Goal: Complete application form: Complete application form

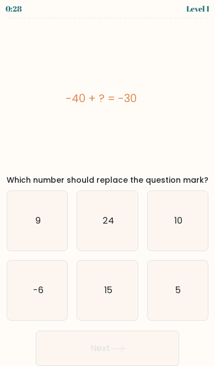
scroll to position [22, 0]
click at [179, 208] on icon "10" at bounding box center [178, 221] width 60 height 60
click at [108, 184] on input "c. 10" at bounding box center [108, 182] width 1 height 3
radio input "true"
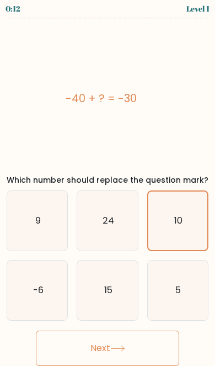
click at [72, 333] on button "Next" at bounding box center [108, 348] width 144 height 35
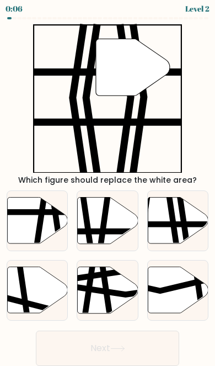
click at [188, 198] on icon at bounding box center [178, 221] width 60 height 46
click at [108, 184] on input "c." at bounding box center [108, 182] width 1 height 3
radio input "true"
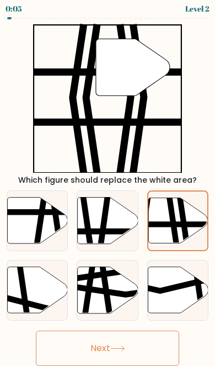
click at [83, 331] on button "Next" at bounding box center [108, 348] width 144 height 35
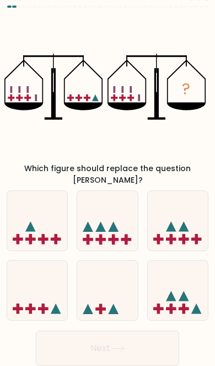
scroll to position [57, 0]
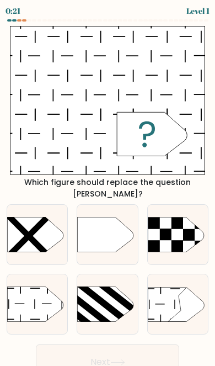
click at [28, 290] on icon at bounding box center [35, 304] width 56 height 35
click at [108, 186] on input "d." at bounding box center [108, 184] width 1 height 3
radio input "true"
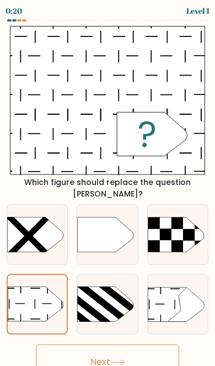
click at [78, 352] on button "Next" at bounding box center [108, 362] width 144 height 35
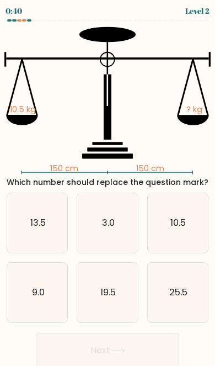
click at [187, 227] on icon "10.5" at bounding box center [178, 223] width 60 height 60
click at [108, 186] on input "c. 10.5" at bounding box center [108, 184] width 1 height 3
radio input "true"
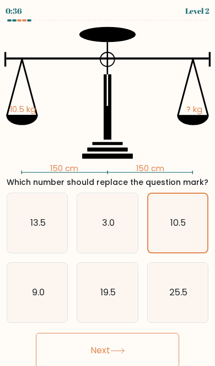
click at [88, 348] on button "Next" at bounding box center [108, 350] width 144 height 35
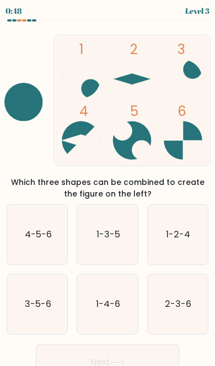
click at [116, 245] on icon "1-3-5" at bounding box center [108, 235] width 60 height 60
click at [108, 186] on input "b. 1-3-5" at bounding box center [108, 184] width 1 height 3
radio input "true"
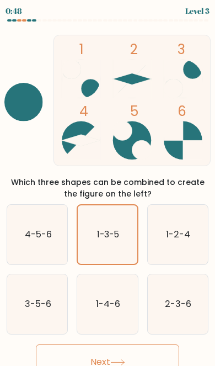
click at [72, 353] on button "Next" at bounding box center [108, 362] width 144 height 35
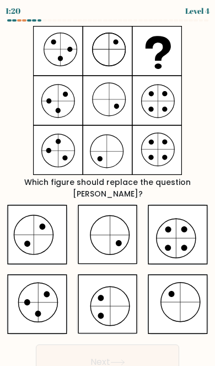
click at [166, 231] on icon at bounding box center [178, 235] width 60 height 60
click at [108, 186] on input "c." at bounding box center [108, 184] width 1 height 3
radio input "true"
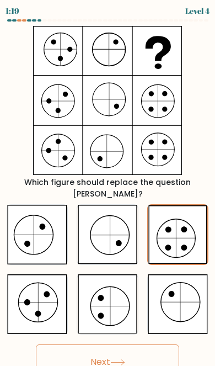
click at [88, 349] on button "Next" at bounding box center [108, 362] width 144 height 35
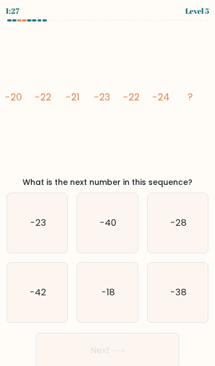
click at [27, 221] on icon "-23" at bounding box center [38, 223] width 60 height 60
click at [108, 186] on input "a. -23" at bounding box center [108, 184] width 1 height 3
radio input "true"
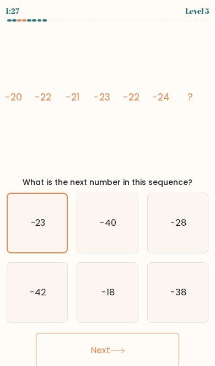
click at [93, 358] on button "Next" at bounding box center [108, 350] width 144 height 35
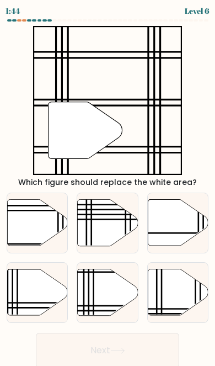
click at [90, 297] on icon at bounding box center [108, 292] width 60 height 46
click at [108, 186] on input "e." at bounding box center [108, 184] width 1 height 3
radio input "true"
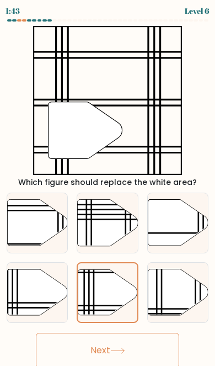
click at [88, 348] on button "Next" at bounding box center [108, 350] width 144 height 35
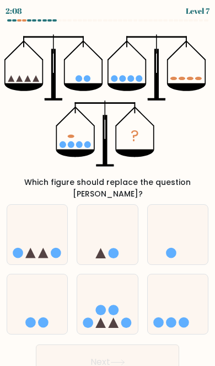
click at [159, 317] on circle at bounding box center [158, 322] width 10 height 10
click at [108, 186] on input "f." at bounding box center [108, 184] width 1 height 3
radio input "true"
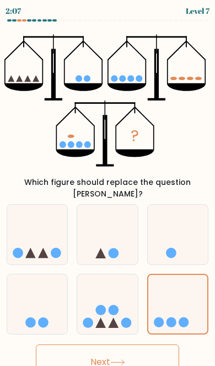
click at [92, 349] on button "Next" at bounding box center [108, 362] width 144 height 35
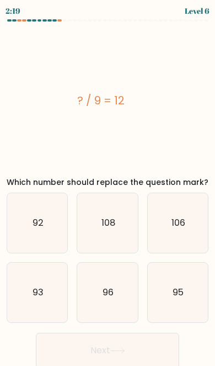
click at [126, 220] on icon "108" at bounding box center [108, 223] width 60 height 60
click at [108, 186] on input "b. 108" at bounding box center [108, 184] width 1 height 3
radio input "true"
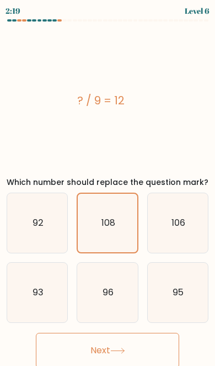
click at [86, 357] on button "Next" at bounding box center [108, 350] width 144 height 35
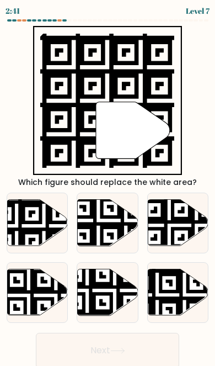
click at [21, 221] on icon at bounding box center [16, 198] width 109 height 109
click at [108, 186] on input "a." at bounding box center [108, 184] width 1 height 3
radio input "true"
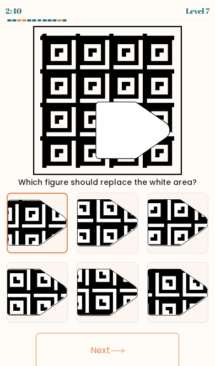
click at [134, 346] on button "Next" at bounding box center [108, 350] width 144 height 35
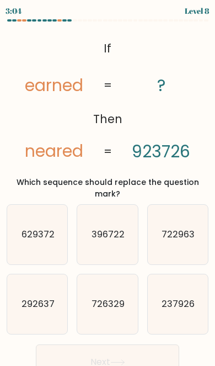
click at [163, 304] on icon "237926" at bounding box center [178, 304] width 60 height 60
click at [108, 186] on input "f. 237926" at bounding box center [108, 184] width 1 height 3
radio input "true"
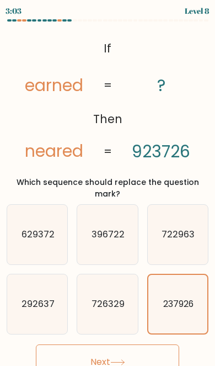
click at [78, 345] on button "Next" at bounding box center [108, 362] width 144 height 35
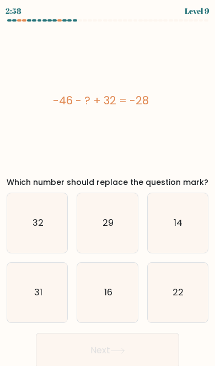
click at [162, 227] on icon "14" at bounding box center [178, 223] width 60 height 60
click at [108, 186] on input "c. 14" at bounding box center [108, 184] width 1 height 3
radio input "true"
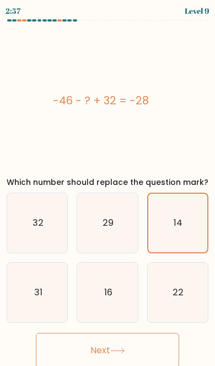
click at [86, 352] on button "Next" at bounding box center [108, 350] width 144 height 35
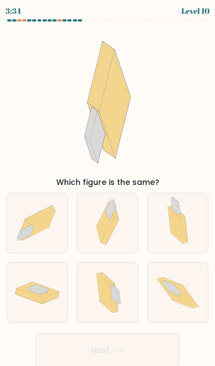
click at [101, 294] on icon at bounding box center [104, 293] width 15 height 39
click at [108, 186] on input "e." at bounding box center [108, 184] width 1 height 3
radio input "true"
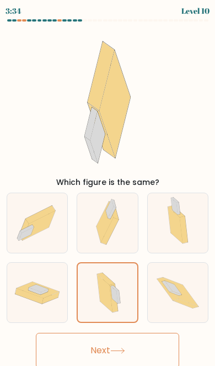
click at [87, 358] on button "Next" at bounding box center [108, 350] width 144 height 35
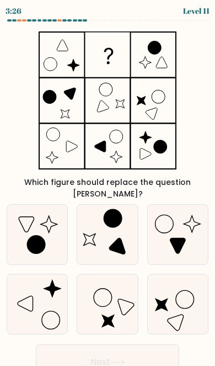
click at [185, 219] on icon at bounding box center [178, 235] width 60 height 60
click at [108, 186] on input "c." at bounding box center [108, 184] width 1 height 3
radio input "true"
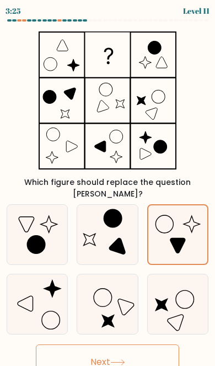
click at [82, 349] on button "Next" at bounding box center [108, 362] width 144 height 35
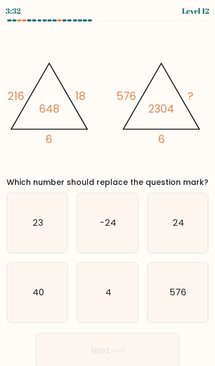
click at [166, 224] on icon "24" at bounding box center [178, 223] width 60 height 60
click at [108, 186] on input "c. 24" at bounding box center [108, 184] width 1 height 3
radio input "true"
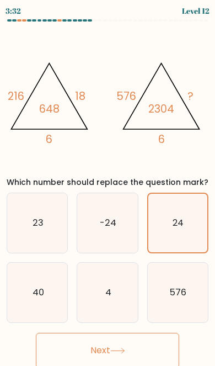
click at [91, 354] on button "Next" at bounding box center [108, 350] width 144 height 35
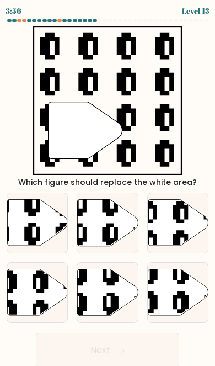
click at [176, 223] on icon at bounding box center [178, 223] width 60 height 46
click at [108, 186] on input "c." at bounding box center [108, 184] width 1 height 3
radio input "true"
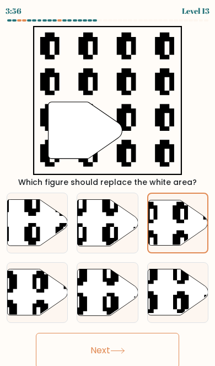
click at [80, 346] on button "Next" at bounding box center [108, 350] width 144 height 35
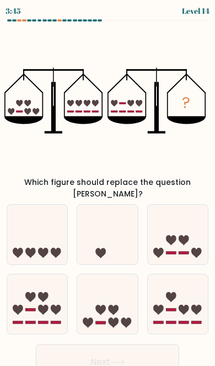
click at [182, 235] on icon at bounding box center [184, 240] width 10 height 10
click at [108, 186] on input "c." at bounding box center [108, 184] width 1 height 3
radio input "true"
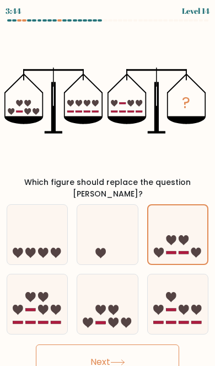
click at [90, 358] on button "Next" at bounding box center [108, 362] width 144 height 35
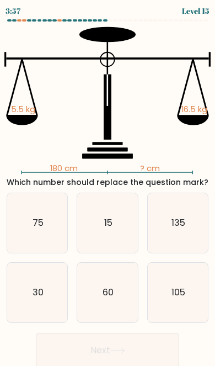
click at [92, 296] on icon "60" at bounding box center [108, 293] width 60 height 60
click at [108, 186] on input "e. 60" at bounding box center [108, 184] width 1 height 3
radio input "true"
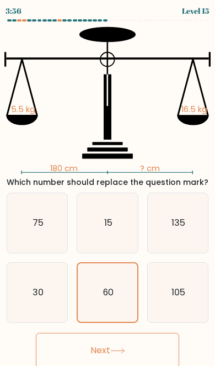
click at [94, 358] on button "Next" at bounding box center [108, 350] width 144 height 35
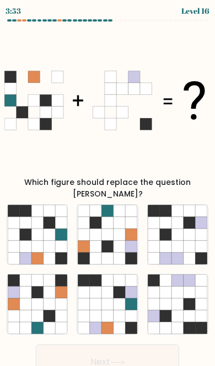
click at [22, 241] on icon at bounding box center [25, 247] width 12 height 12
click at [108, 186] on input "a." at bounding box center [108, 184] width 1 height 3
radio input "true"
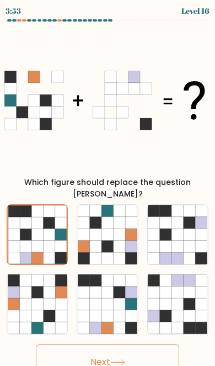
click at [132, 354] on button "Next" at bounding box center [108, 362] width 144 height 35
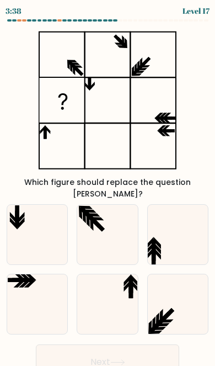
click at [122, 281] on icon at bounding box center [108, 304] width 60 height 60
click at [108, 186] on input "e." at bounding box center [108, 184] width 1 height 3
radio input "true"
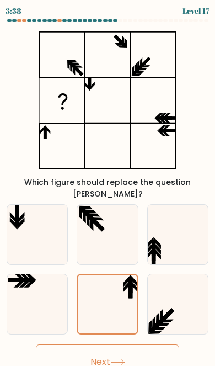
click at [91, 365] on button "Next" at bounding box center [108, 362] width 144 height 35
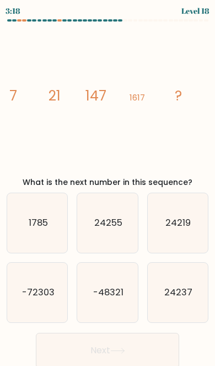
click at [29, 239] on icon "1785" at bounding box center [38, 223] width 60 height 60
click at [108, 186] on input "a. 1785" at bounding box center [108, 184] width 1 height 3
radio input "true"
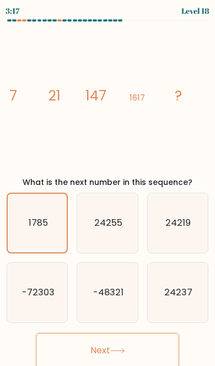
click at [99, 361] on button "Next" at bounding box center [108, 350] width 144 height 35
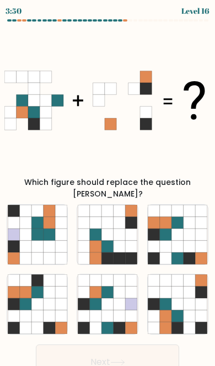
click at [176, 310] on icon at bounding box center [178, 316] width 12 height 12
click at [108, 186] on input "f." at bounding box center [108, 184] width 1 height 3
radio input "true"
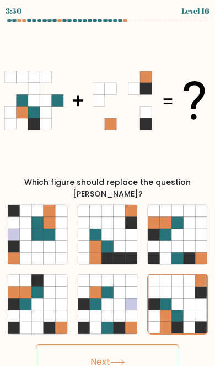
click at [106, 358] on button "Next" at bounding box center [108, 362] width 144 height 35
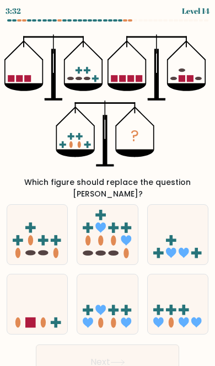
click at [42, 282] on icon at bounding box center [37, 304] width 60 height 50
click at [108, 186] on input "d." at bounding box center [108, 184] width 1 height 3
radio input "true"
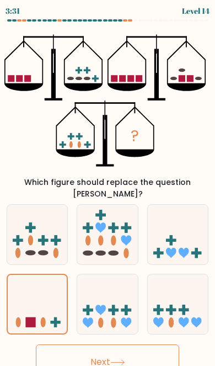
click at [91, 359] on button "Next" at bounding box center [108, 362] width 144 height 35
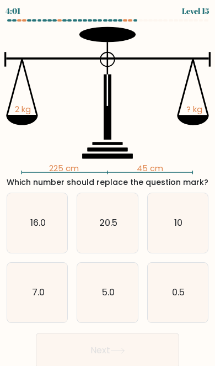
click at [162, 237] on icon "10" at bounding box center [178, 223] width 60 height 60
click at [108, 186] on input "c. 10" at bounding box center [108, 184] width 1 height 3
radio input "true"
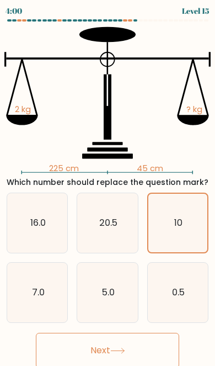
click at [84, 361] on button "Next" at bounding box center [108, 350] width 144 height 35
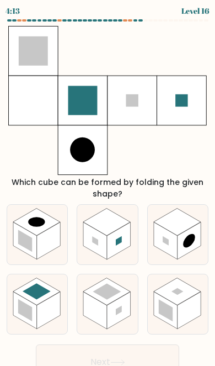
click at [165, 304] on rect at bounding box center [166, 311] width 14 height 22
click at [108, 186] on input "f." at bounding box center [108, 184] width 1 height 3
radio input "true"
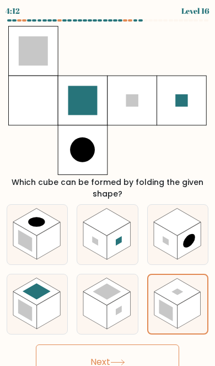
click at [82, 365] on button "Next" at bounding box center [108, 362] width 144 height 35
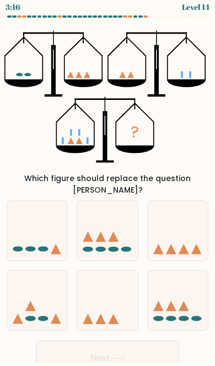
scroll to position [20, 0]
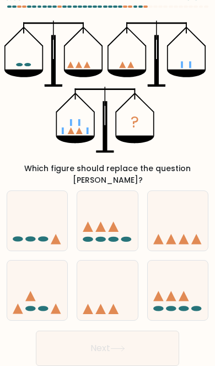
click at [30, 291] on icon at bounding box center [30, 296] width 10 height 10
click at [108, 172] on input "d." at bounding box center [108, 170] width 1 height 3
radio input "true"
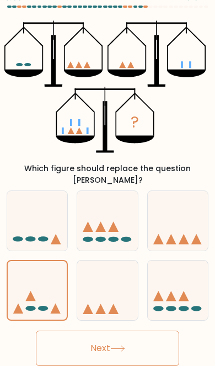
click at [79, 343] on button "Next" at bounding box center [108, 348] width 144 height 35
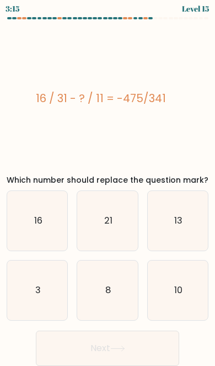
click at [91, 210] on icon "21" at bounding box center [108, 221] width 60 height 60
click at [108, 184] on input "b. 21" at bounding box center [108, 182] width 1 height 3
radio input "true"
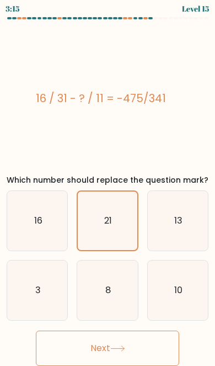
click at [101, 339] on button "Next" at bounding box center [108, 348] width 144 height 35
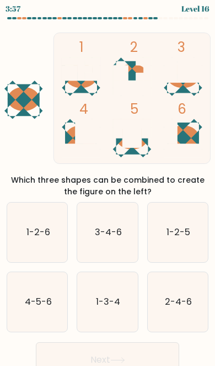
scroll to position [0, 0]
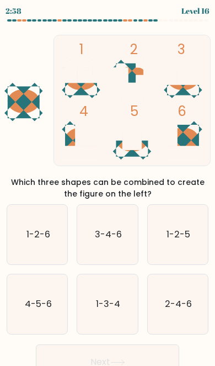
click at [30, 300] on text "4-5-6" at bounding box center [37, 304] width 27 height 13
click at [108, 186] on input "d. 4-5-6" at bounding box center [108, 184] width 1 height 3
radio input "true"
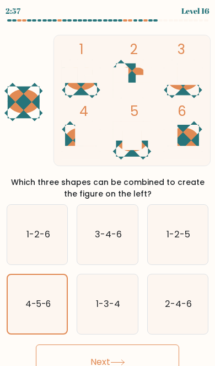
click at [84, 353] on button "Next" at bounding box center [108, 362] width 144 height 35
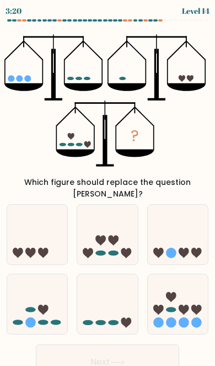
click at [46, 162] on icon "?" at bounding box center [107, 100] width 206 height 149
click at [108, 236] on icon at bounding box center [107, 235] width 60 height 50
click at [108, 186] on input "b." at bounding box center [108, 184] width 1 height 3
radio input "true"
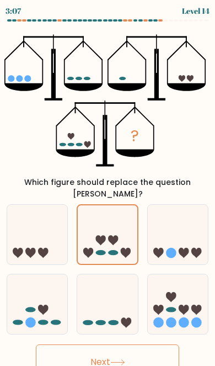
click at [99, 349] on button "Next" at bounding box center [108, 362] width 144 height 35
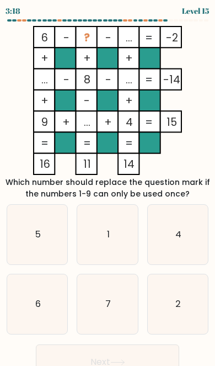
click at [165, 241] on icon "4" at bounding box center [178, 235] width 60 height 60
click at [108, 186] on input "c. 4" at bounding box center [108, 184] width 1 height 3
radio input "true"
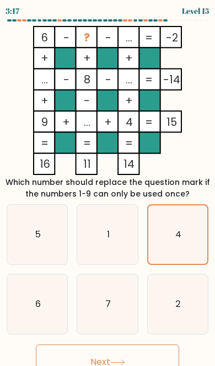
click at [93, 357] on button "Next" at bounding box center [108, 362] width 144 height 35
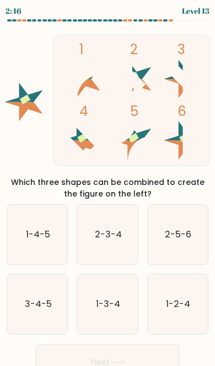
click at [30, 238] on text "1-4-5" at bounding box center [38, 235] width 24 height 13
click at [108, 186] on input "a. 1-4-5" at bounding box center [108, 184] width 1 height 3
radio input "true"
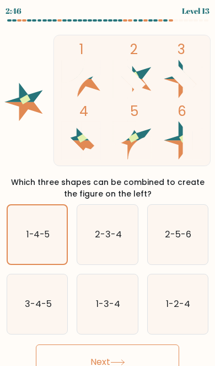
click at [78, 360] on button "Next" at bounding box center [108, 362] width 144 height 35
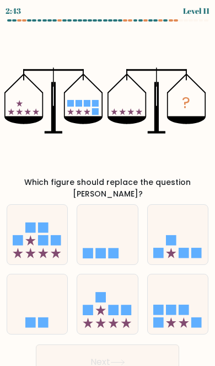
click at [174, 305] on rect at bounding box center [171, 310] width 10 height 10
click at [108, 186] on input "f." at bounding box center [108, 184] width 1 height 3
radio input "true"
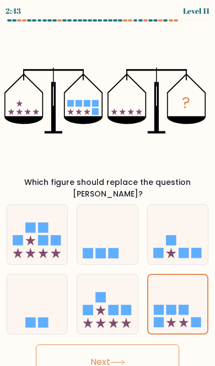
click at [84, 349] on button "Next" at bounding box center [108, 362] width 144 height 35
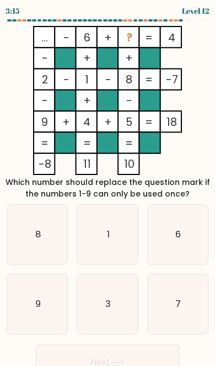
click at [31, 308] on icon "9" at bounding box center [38, 304] width 60 height 60
click at [108, 186] on input "d. 9" at bounding box center [108, 184] width 1 height 3
radio input "true"
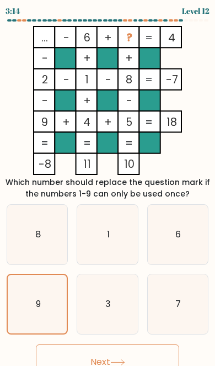
click at [84, 355] on button "Next" at bounding box center [108, 362] width 144 height 35
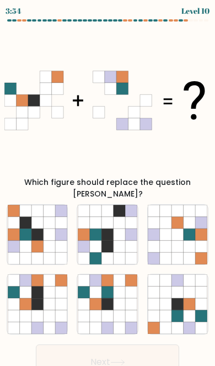
click at [20, 229] on icon at bounding box center [25, 235] width 12 height 12
click at [108, 186] on input "a." at bounding box center [108, 184] width 1 height 3
radio input "true"
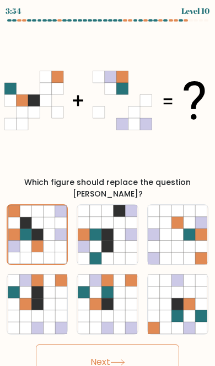
click at [89, 351] on button "Next" at bounding box center [108, 362] width 144 height 35
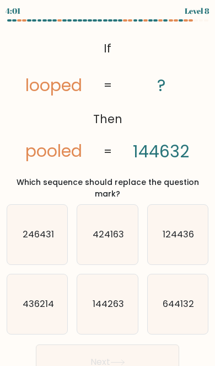
click at [176, 298] on text "644132" at bounding box center [178, 304] width 31 height 13
click at [108, 186] on input "f. 644132" at bounding box center [108, 184] width 1 height 3
radio input "true"
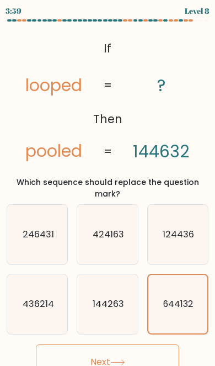
click at [73, 346] on button "Next" at bounding box center [108, 362] width 144 height 35
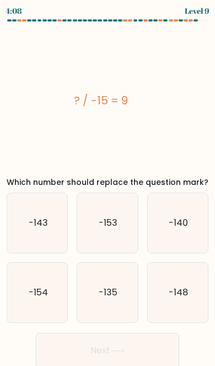
click at [104, 305] on icon "-135" at bounding box center [108, 293] width 60 height 60
click at [108, 186] on input "e. -135" at bounding box center [108, 184] width 1 height 3
radio input "true"
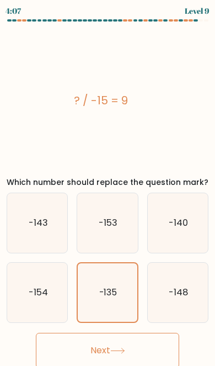
click at [84, 350] on button "Next" at bounding box center [108, 350] width 144 height 35
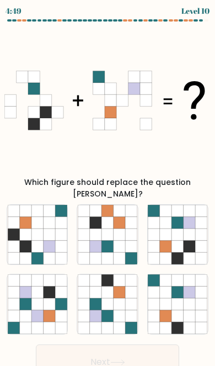
click at [23, 241] on icon at bounding box center [25, 247] width 12 height 12
click at [108, 186] on input "a." at bounding box center [108, 184] width 1 height 3
radio input "true"
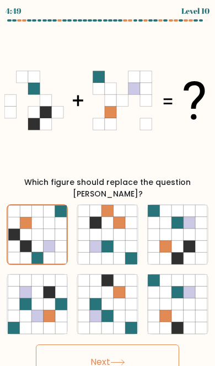
click at [78, 359] on button "Next" at bounding box center [108, 362] width 144 height 35
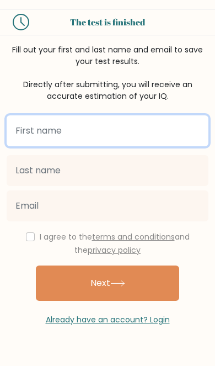
click at [15, 124] on input "text" at bounding box center [108, 130] width 202 height 31
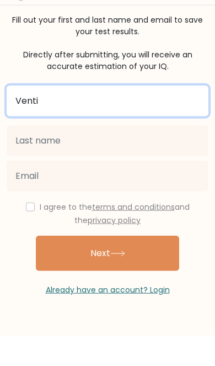
type input "Venti"
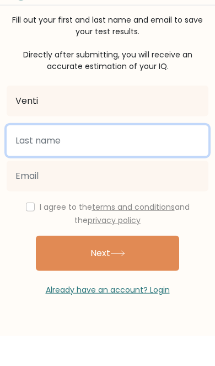
click at [26, 155] on input "text" at bounding box center [108, 170] width 202 height 31
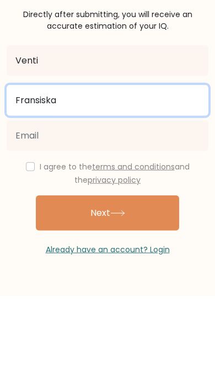
type input "Fransiska"
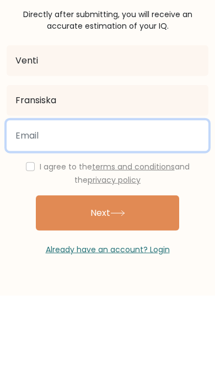
click at [29, 190] on input "email" at bounding box center [108, 205] width 202 height 31
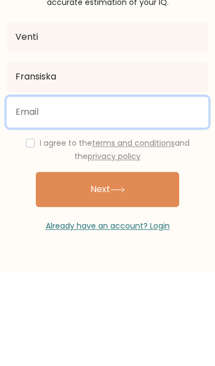
type input "ventyfransss@gmail.com"
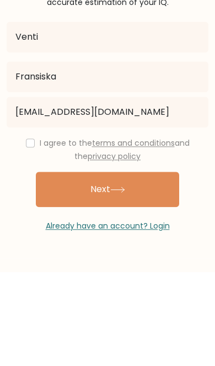
scroll to position [64, 0]
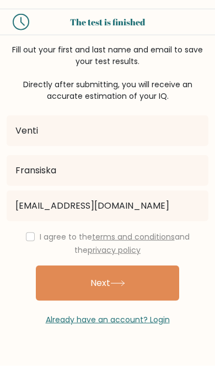
click at [26, 232] on input "checkbox" at bounding box center [30, 236] width 9 height 9
checkbox input "true"
click at [65, 266] on button "Next" at bounding box center [108, 283] width 144 height 35
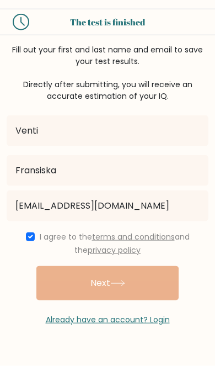
scroll to position [0, 0]
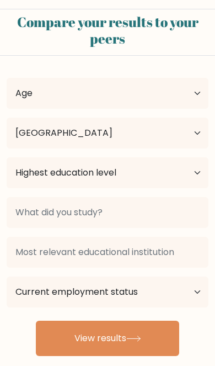
select select "ID"
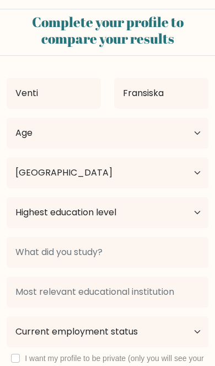
select select "ID"
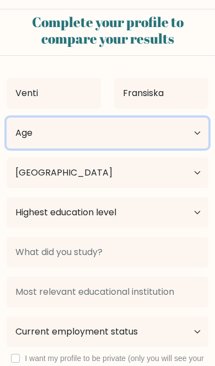
click at [185, 138] on select "Age Under 18 years old 18-24 years old 25-34 years old 35-44 years old 45-54 ye…" at bounding box center [108, 133] width 202 height 31
select select "25_34"
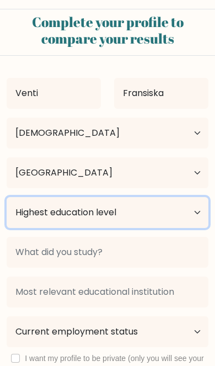
click at [172, 214] on select "Highest education level No schooling Primary Lower Secondary Upper Secondary Oc…" at bounding box center [108, 212] width 202 height 31
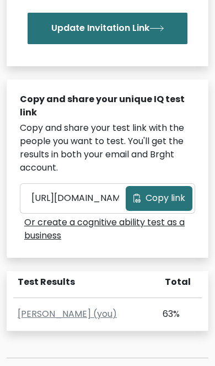
scroll to position [445, 0]
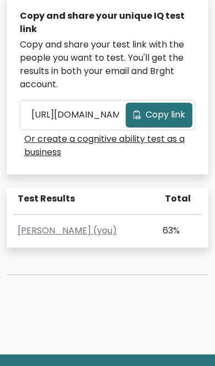
click at [172, 216] on div "Venti Fransiska (you) 63% 86% 88% 11% Oct. 13, 2025 View Profile" at bounding box center [108, 231] width 202 height 33
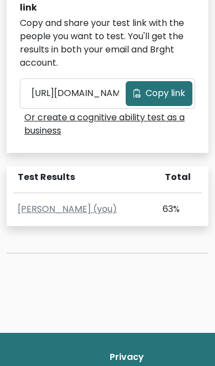
scroll to position [467, 0]
click at [92, 209] on link "[PERSON_NAME] (you)" at bounding box center [67, 209] width 99 height 13
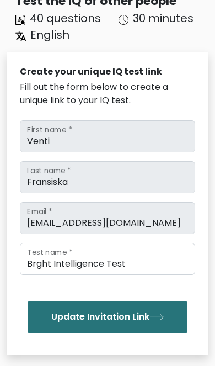
scroll to position [0, 0]
